Goal: Book appointment/travel/reservation

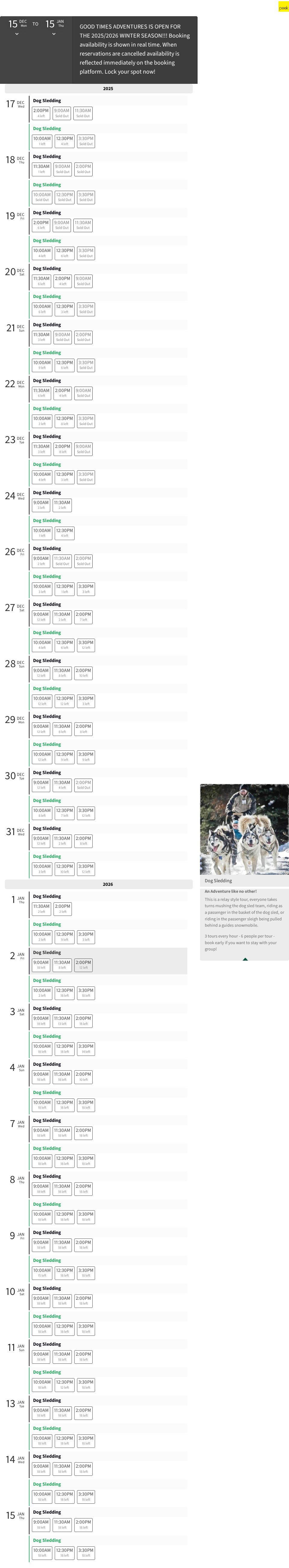
click at [84, 193] on span "2:00PM" at bounding box center [83, 963] width 15 height 7
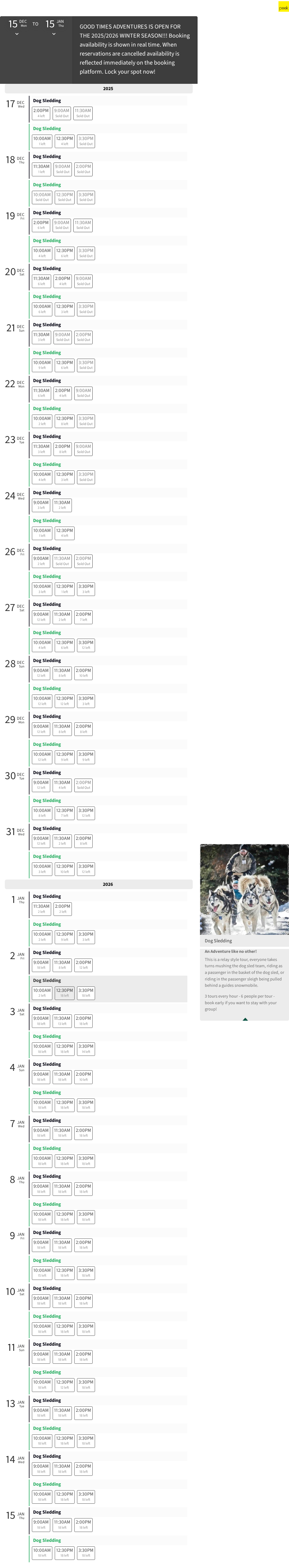
click at [60, 193] on span "18 left" at bounding box center [64, 996] width 17 height 5
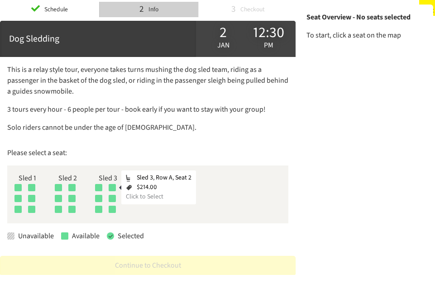
click at [113, 189] on div at bounding box center [112, 187] width 7 height 7
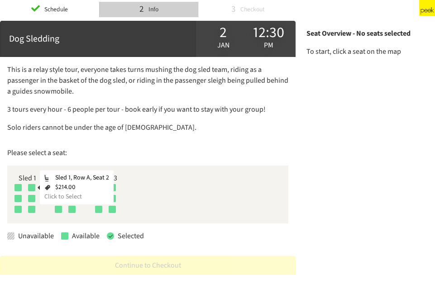
click at [33, 189] on div at bounding box center [31, 187] width 7 height 7
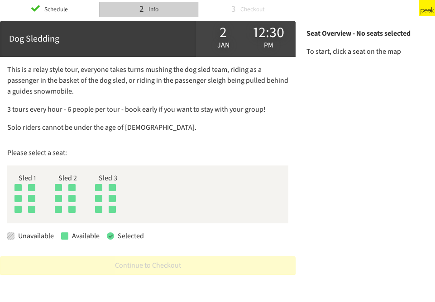
click at [322, 54] on div "To start, click a seat on the map" at bounding box center [365, 48] width 119 height 18
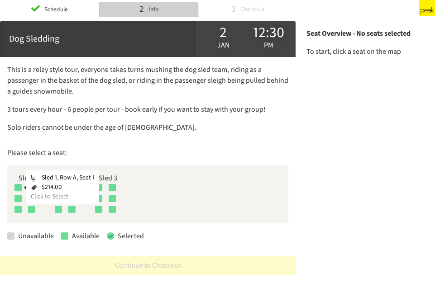
click at [17, 188] on div at bounding box center [17, 187] width 7 height 7
click at [30, 189] on div at bounding box center [31, 187] width 7 height 7
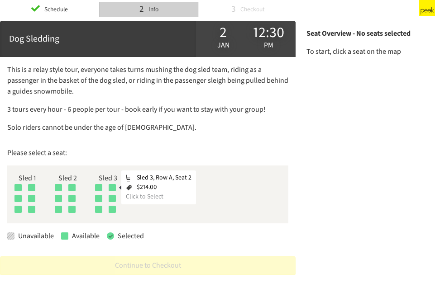
click at [109, 188] on div at bounding box center [112, 187] width 7 height 7
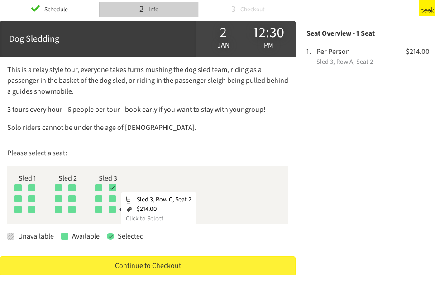
click at [111, 210] on div at bounding box center [112, 209] width 7 height 7
click at [111, 206] on div at bounding box center [112, 209] width 7 height 7
click at [112, 183] on div "Sled 3" at bounding box center [108, 178] width 26 height 11
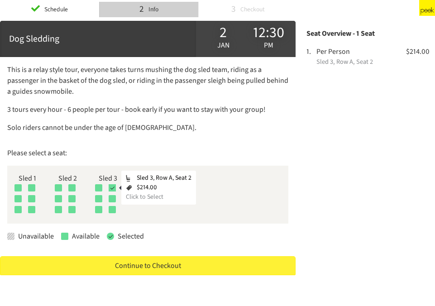
click at [111, 188] on div at bounding box center [112, 187] width 7 height 7
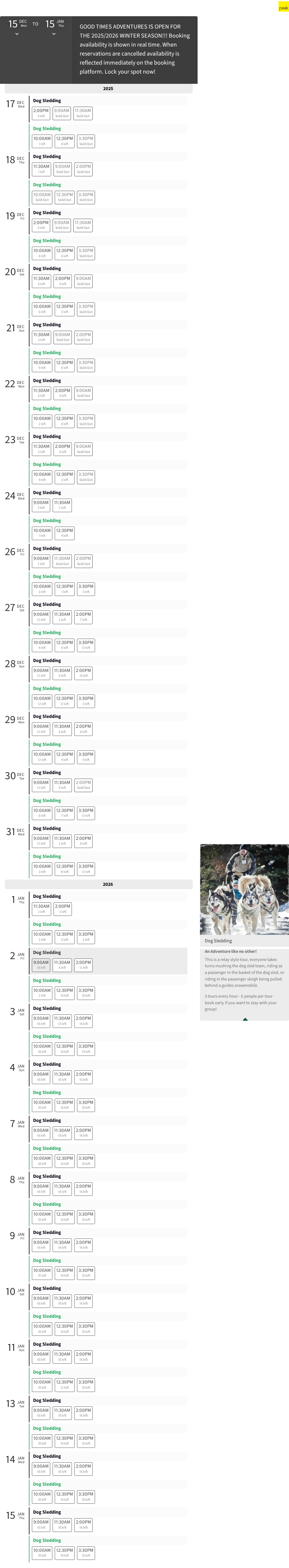
click at [39, 193] on span "18 left" at bounding box center [41, 968] width 15 height 5
